Goal: Use online tool/utility: Utilize a website feature to perform a specific function

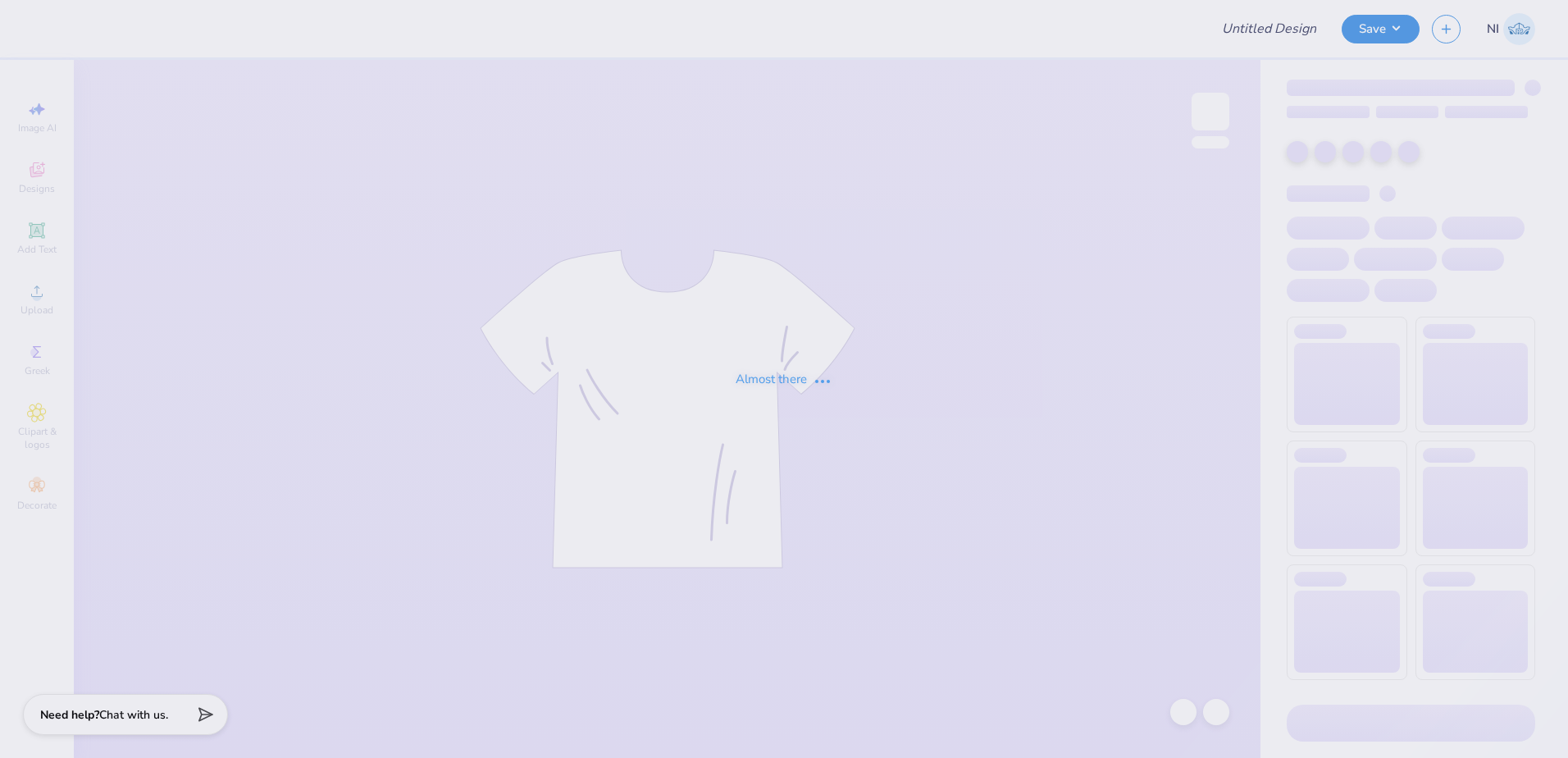
type input "Alpha Delta Pi Sweat Set"
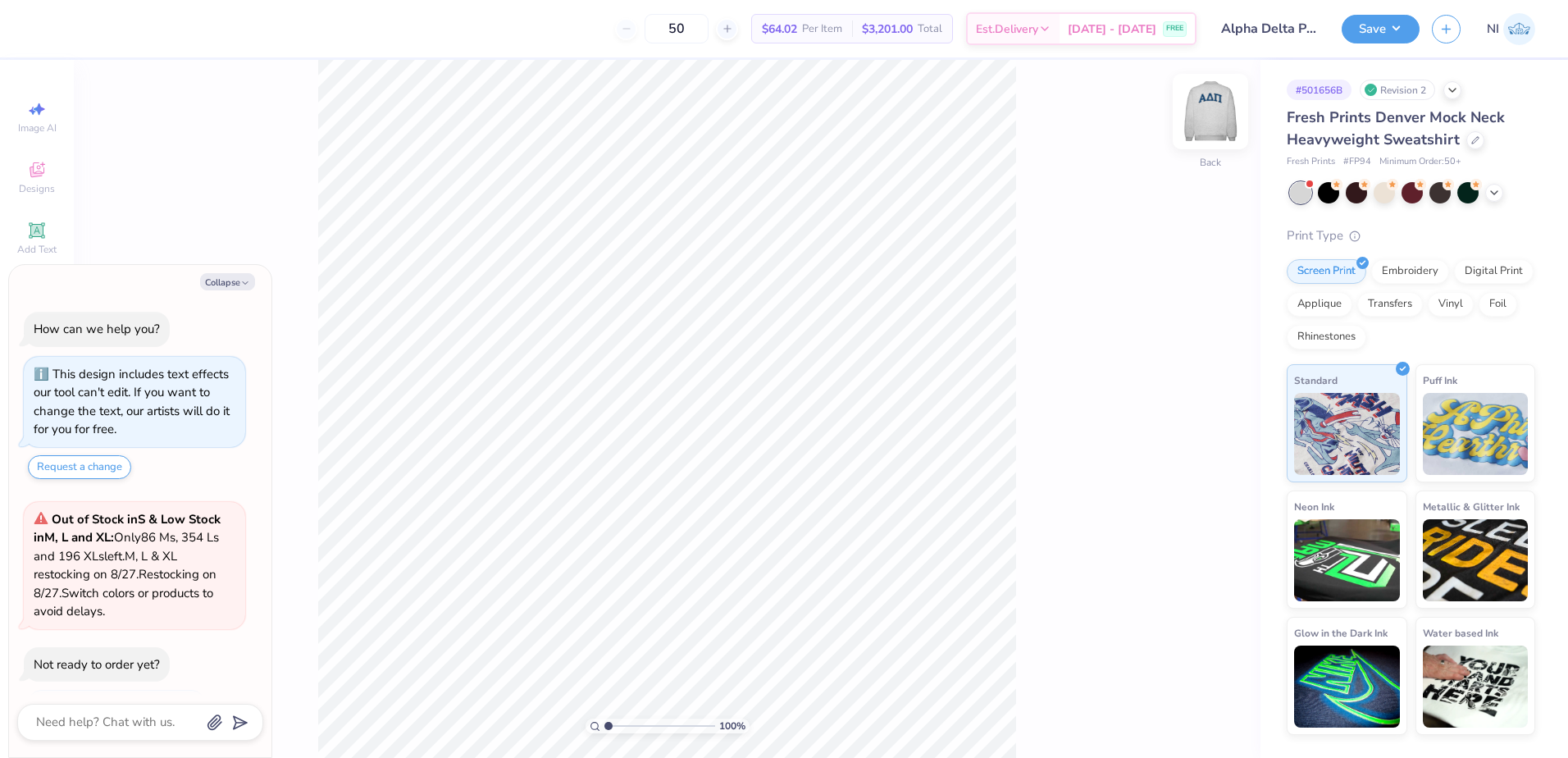
scroll to position [65, 0]
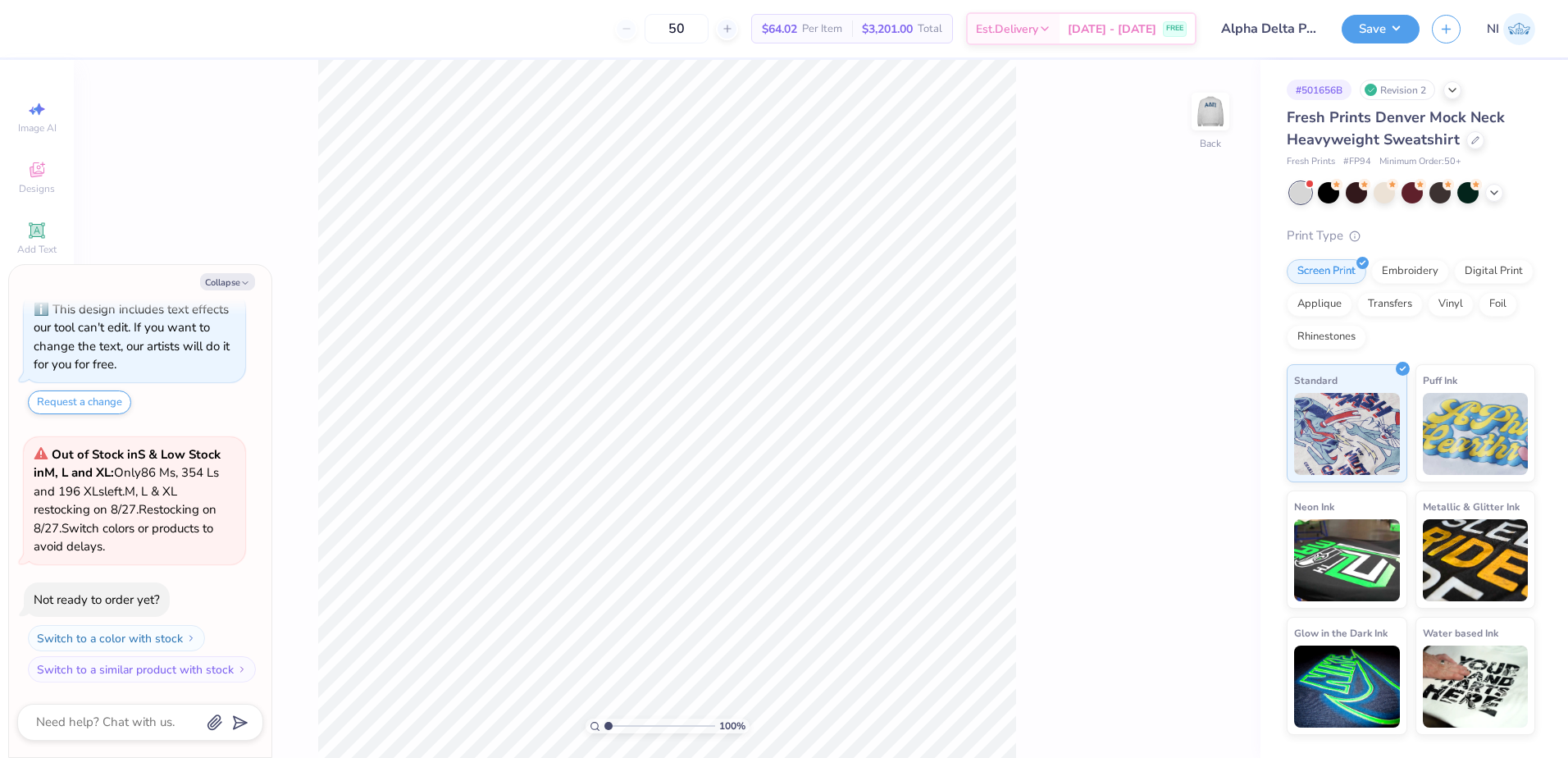
click at [1208, 104] on img at bounding box center [1211, 112] width 33 height 33
type textarea "x"
type input "3.96"
type textarea "x"
type input "3.58"
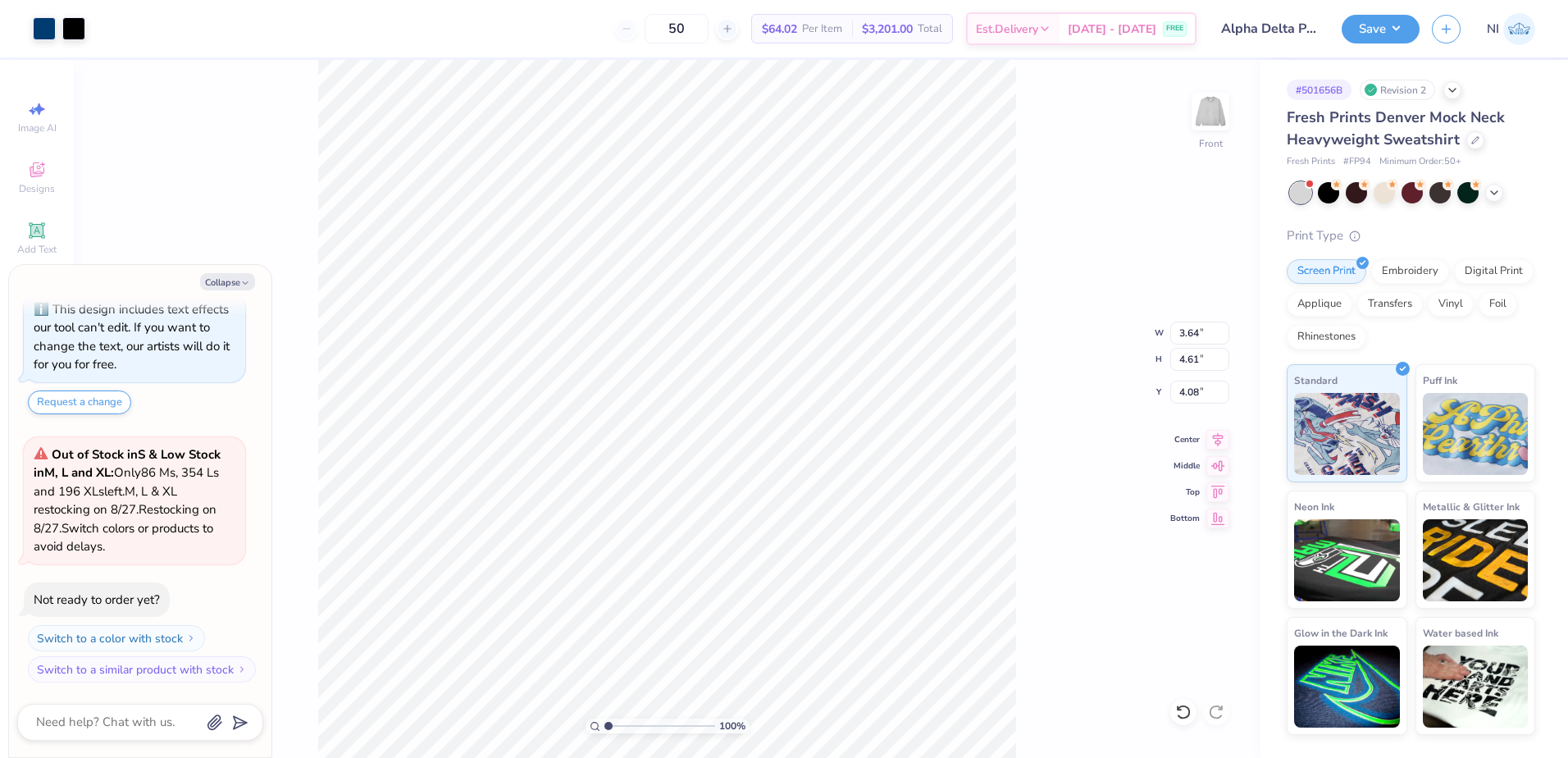
type input "3.69"
type input "3.99"
type textarea "x"
type input "3.51"
type input "4.32"
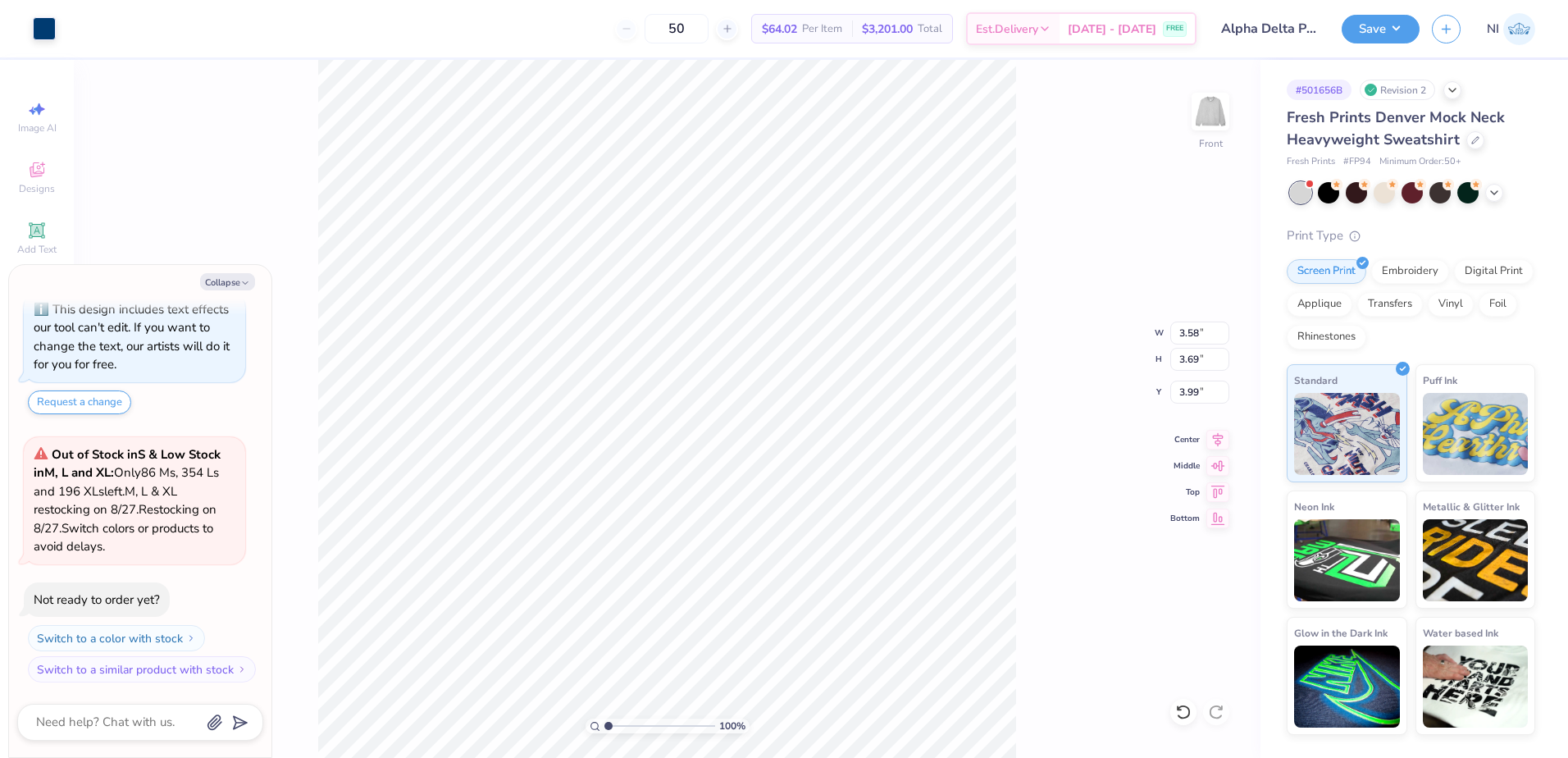
type input "4.38"
type textarea "x"
